Goal: Task Accomplishment & Management: Use online tool/utility

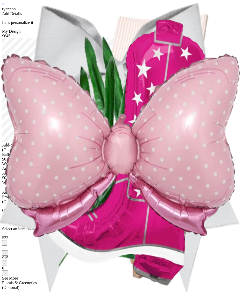
drag, startPoint x: 154, startPoint y: 189, endPoint x: 170, endPoint y: 172, distance: 23.8
click at [155, 171] on div "Balloon Letters & Numbers $0 Written in foil balloons Generate Letter Color Num…" at bounding box center [120, 161] width 236 height 19
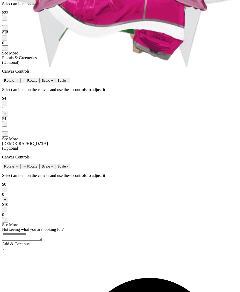
scroll to position [298, 0]
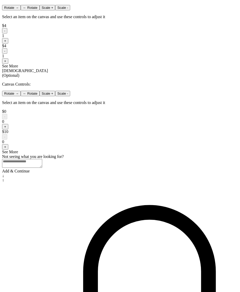
drag, startPoint x: 91, startPoint y: 130, endPoint x: 95, endPoint y: 129, distance: 4.0
click at [7, 33] on button "-" at bounding box center [4, 30] width 5 height 5
click at [7, 54] on button "-" at bounding box center [4, 50] width 5 height 5
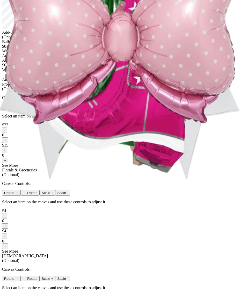
scroll to position [114, 0]
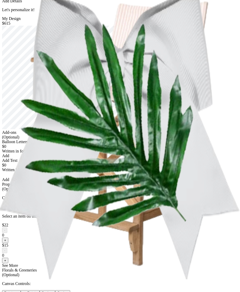
scroll to position [162, 0]
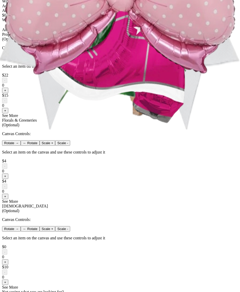
click at [8, 93] on button "+" at bounding box center [5, 90] width 6 height 5
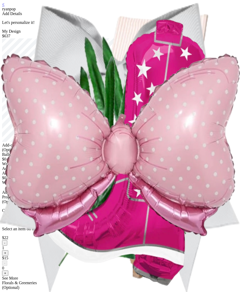
scroll to position [333, 0]
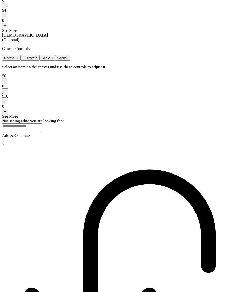
click at [130, 138] on div "Add & Continue" at bounding box center [120, 135] width 236 height 5
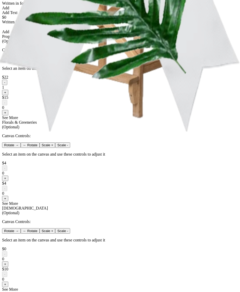
scroll to position [185, 0]
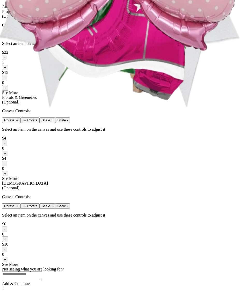
click at [8, 90] on button "+" at bounding box center [5, 87] width 6 height 5
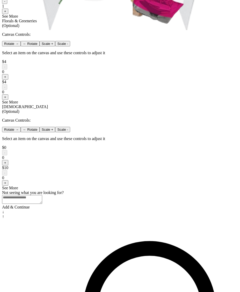
scroll to position [333, 0]
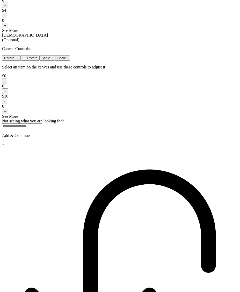
click at [116, 138] on div "Add & Continue" at bounding box center [120, 135] width 236 height 5
